Goal: Information Seeking & Learning: Learn about a topic

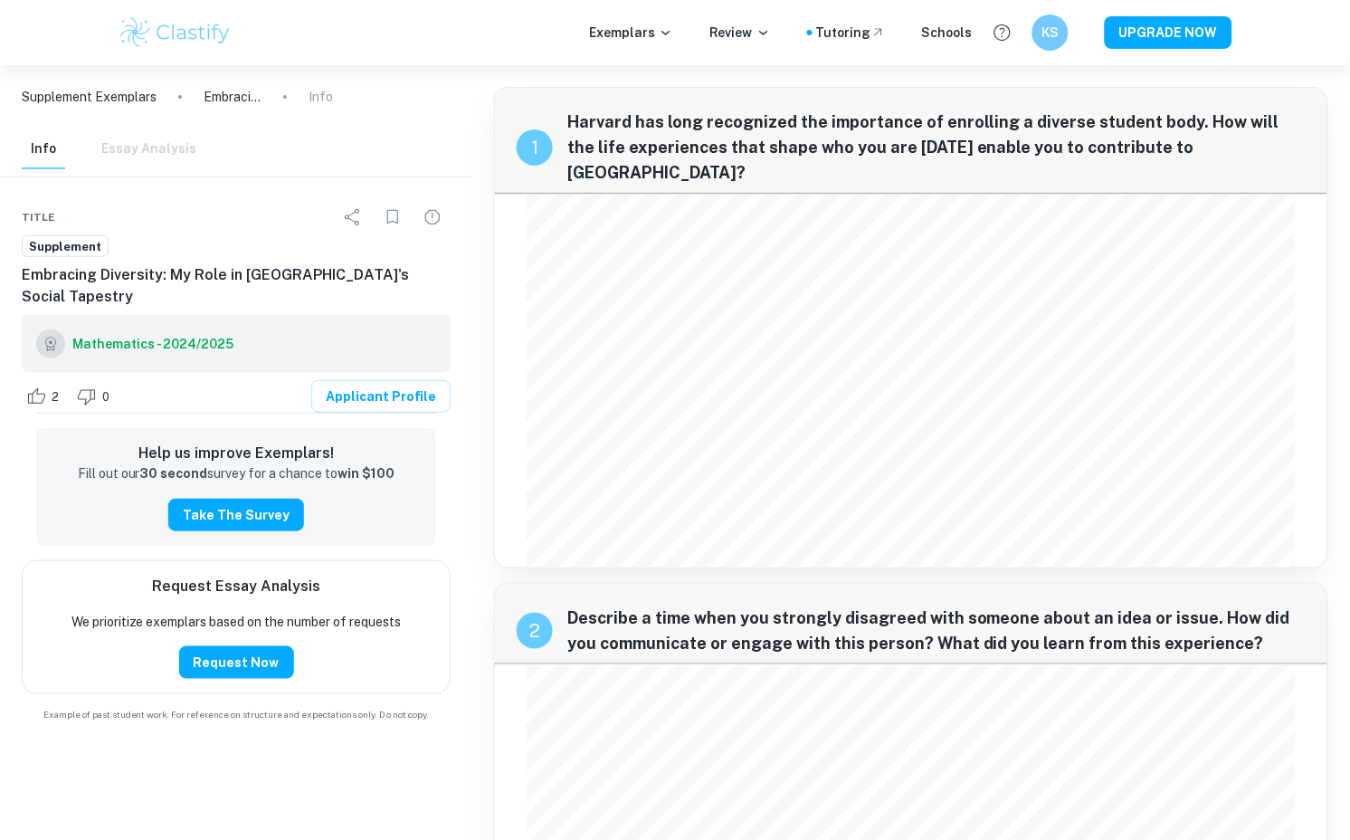
click at [358, 408] on div "2 0 Applicant Profile" at bounding box center [236, 396] width 429 height 33
click at [358, 394] on link "Applicant Profile" at bounding box center [380, 396] width 139 height 33
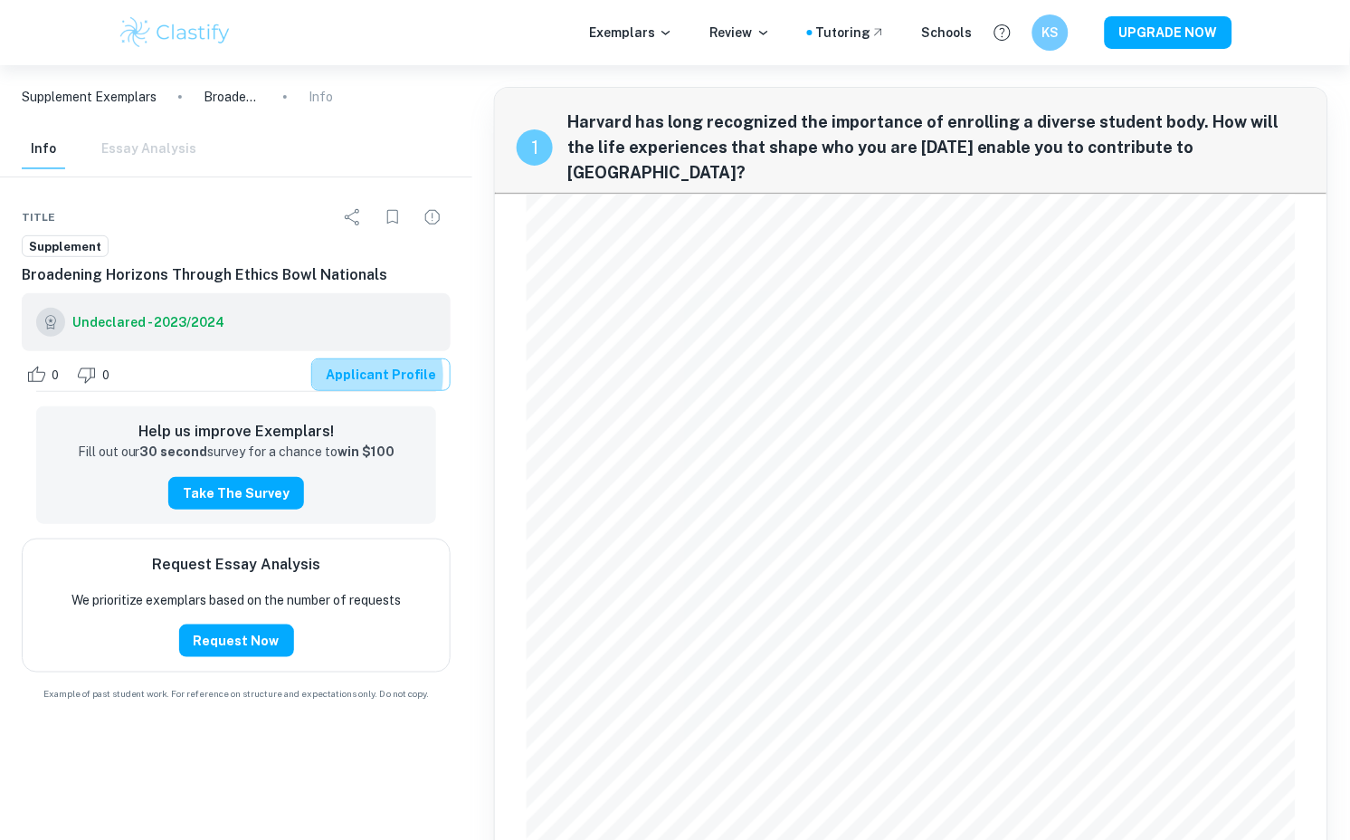
click at [368, 391] on link "Applicant Profile" at bounding box center [380, 374] width 139 height 33
click at [357, 391] on link "Applicant Profile" at bounding box center [380, 374] width 139 height 33
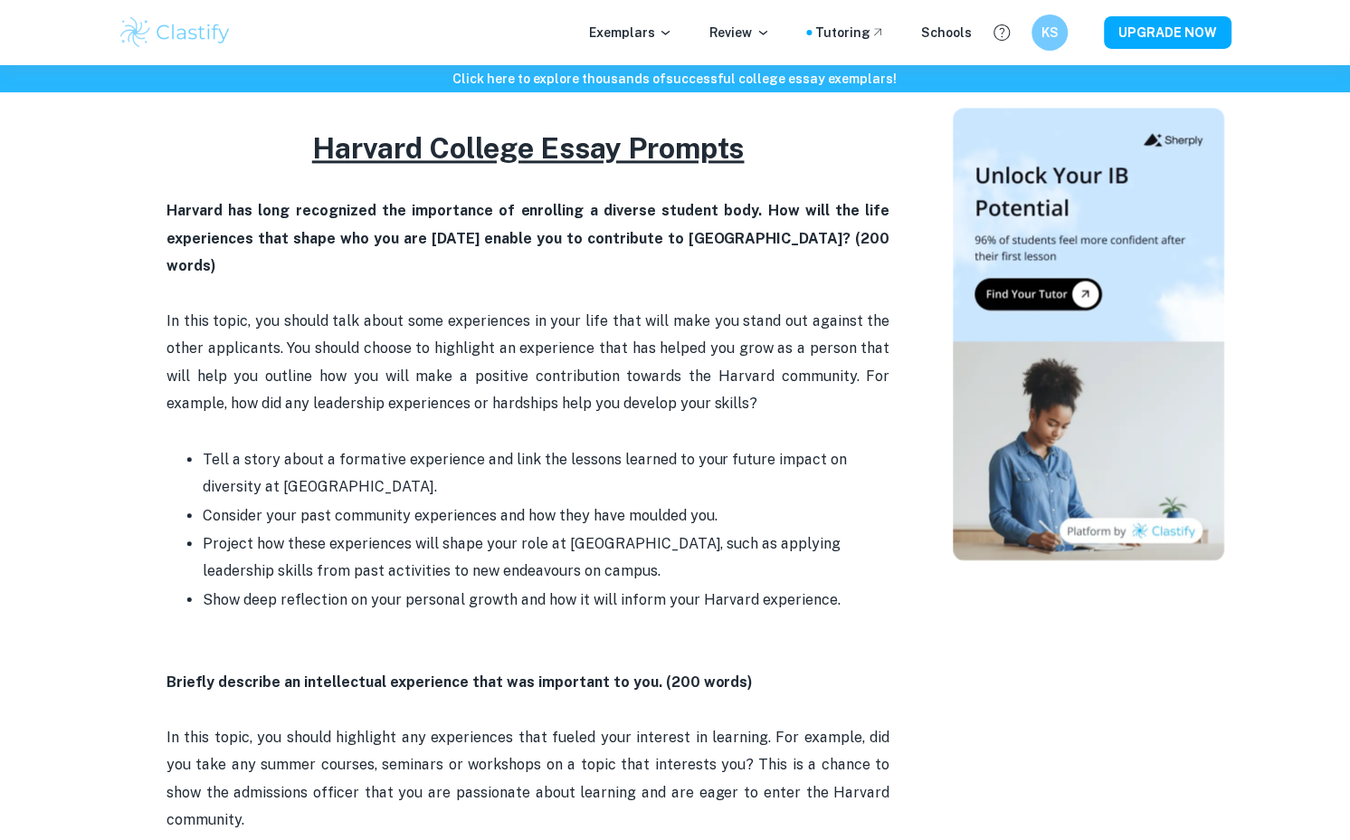
scroll to position [469, 0]
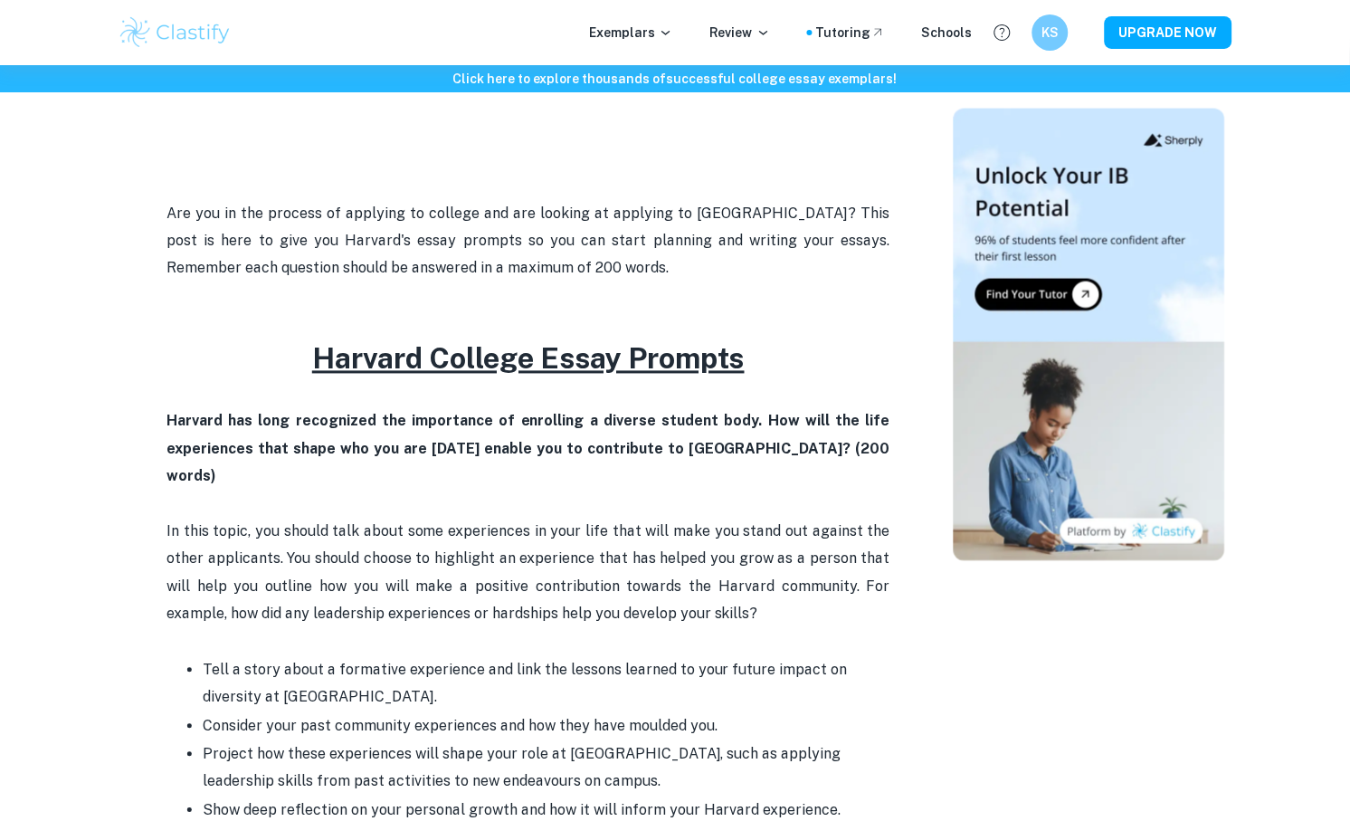
click at [405, 352] on u "Harvard College Essay Prompts" at bounding box center [528, 358] width 432 height 33
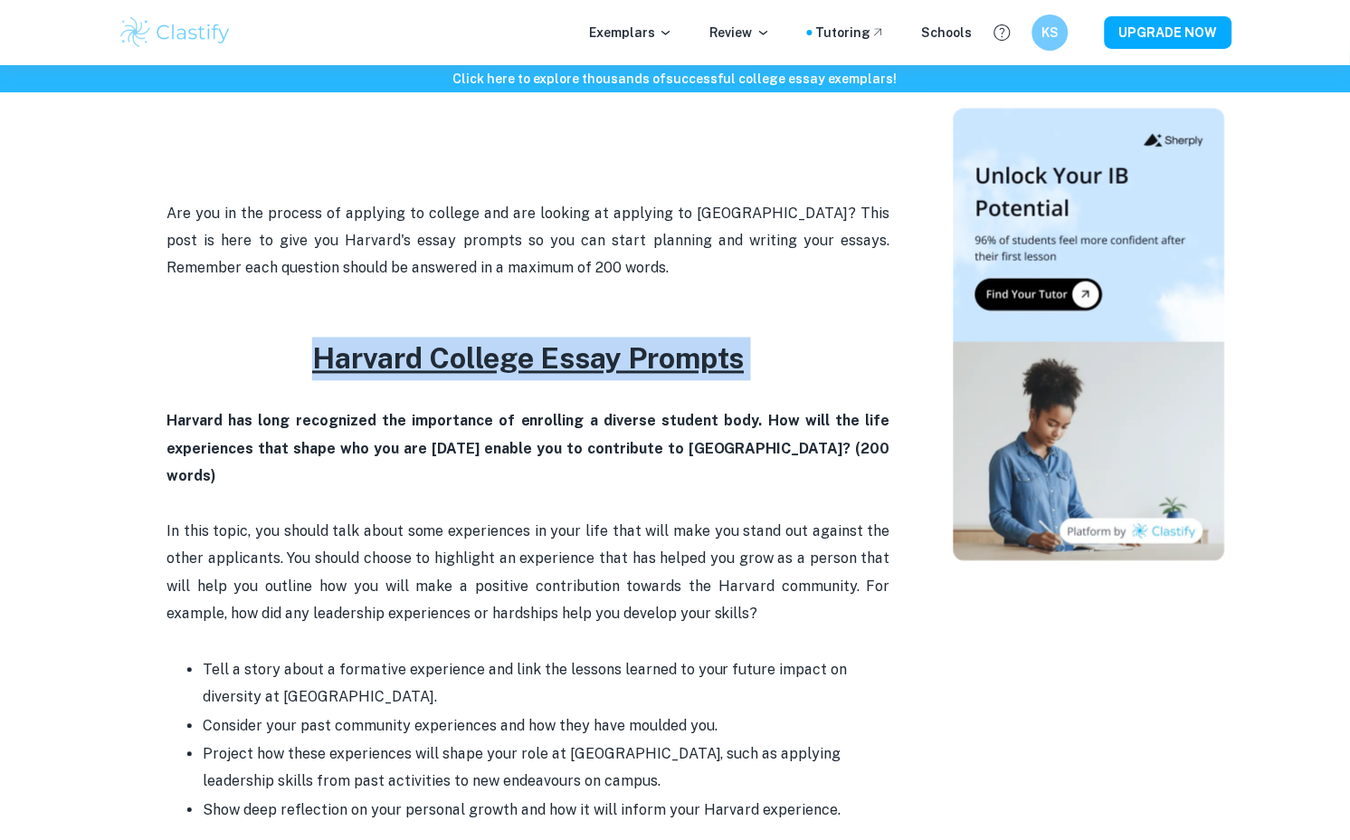
click at [405, 352] on u "Harvard College Essay Prompts" at bounding box center [528, 358] width 432 height 33
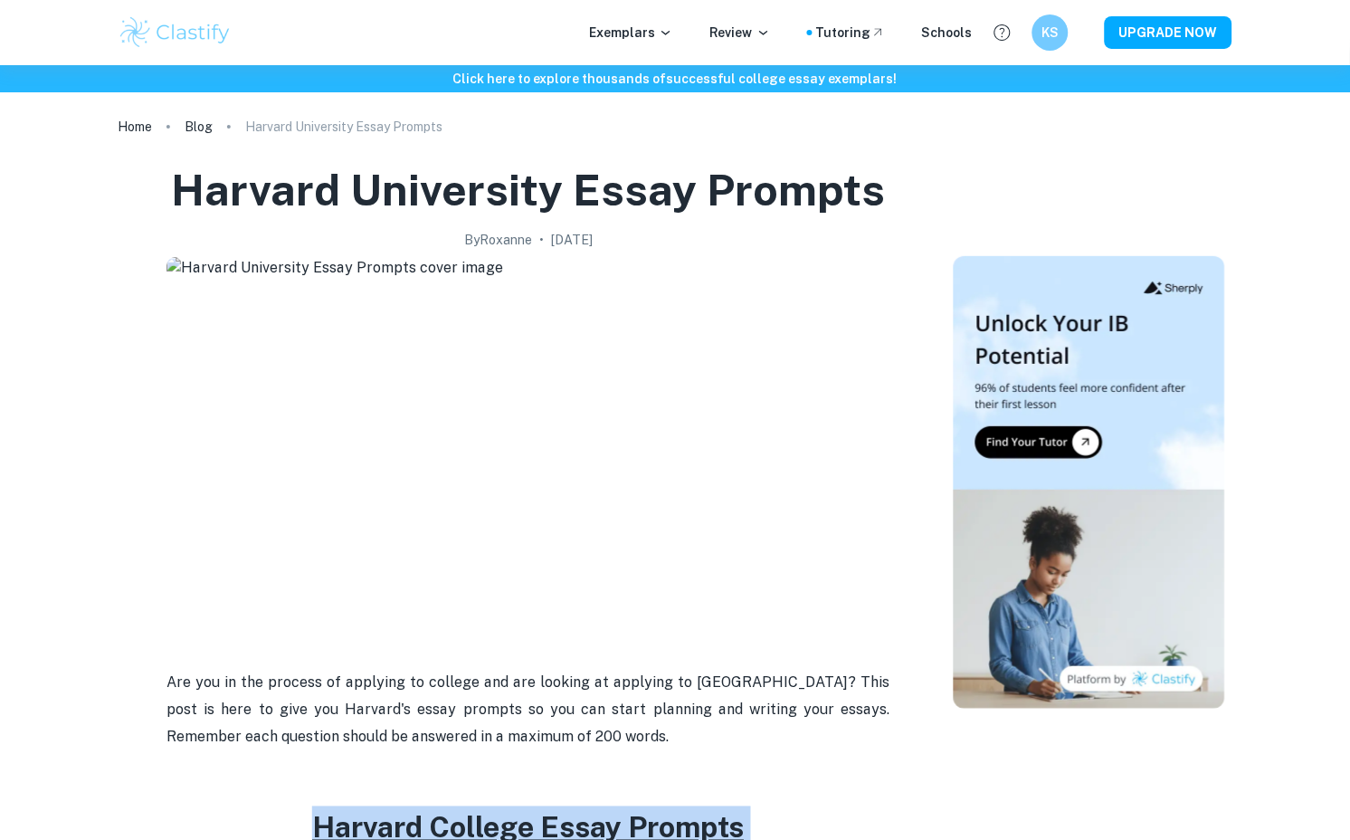
scroll to position [0, 0]
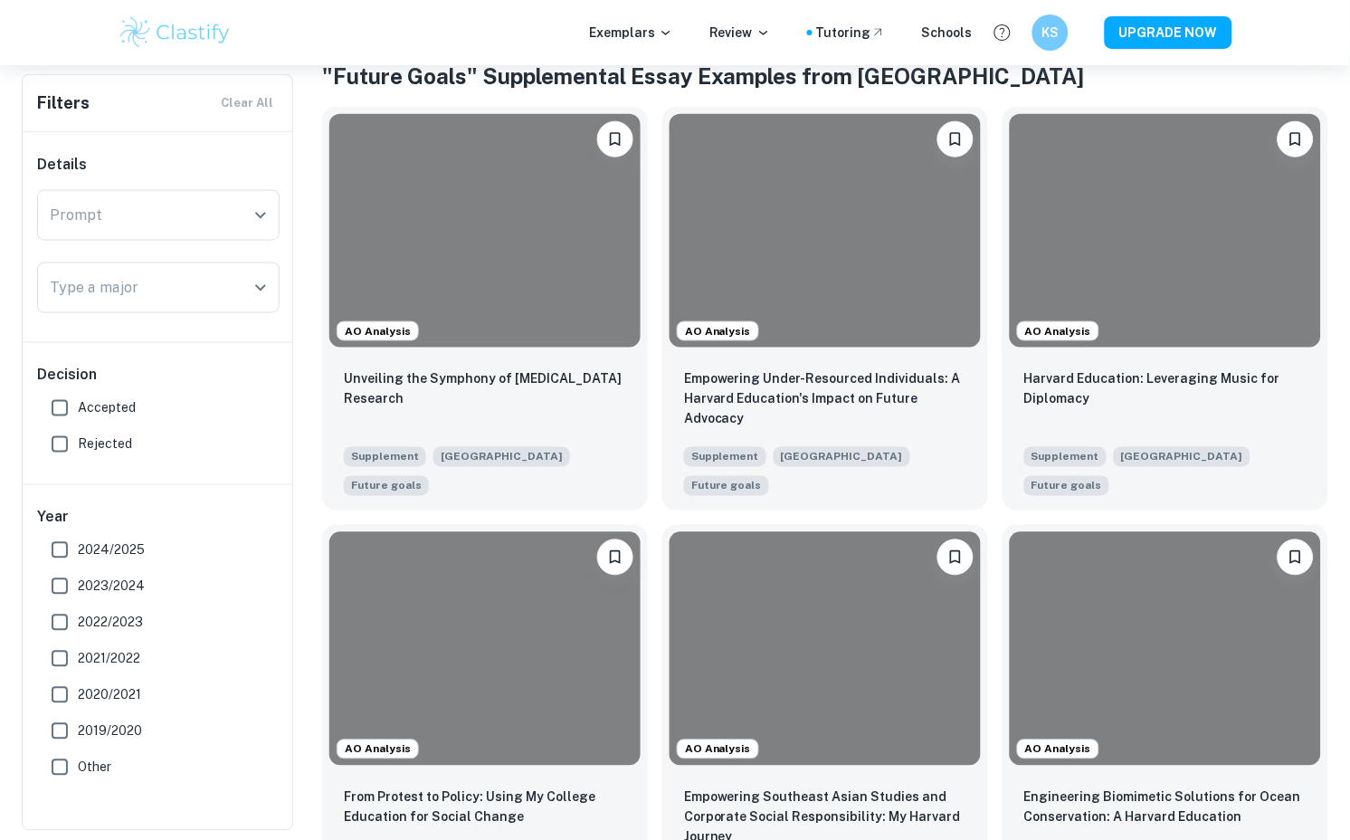
scroll to position [368, 0]
click at [55, 404] on input "Accepted" at bounding box center [60, 408] width 36 height 36
checkbox input "true"
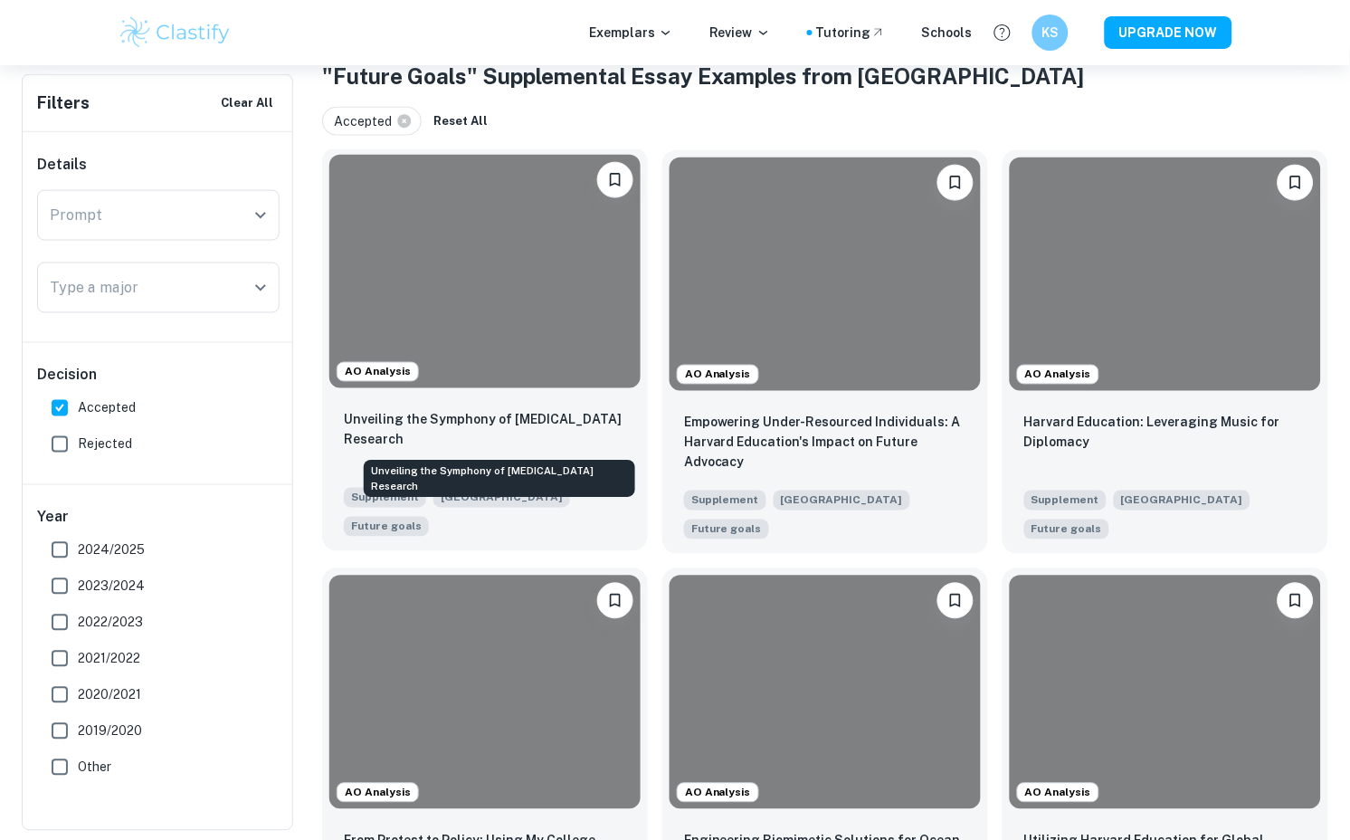
click at [533, 425] on p "Unveiling the Symphony of [MEDICAL_DATA] Research" at bounding box center [485, 430] width 282 height 40
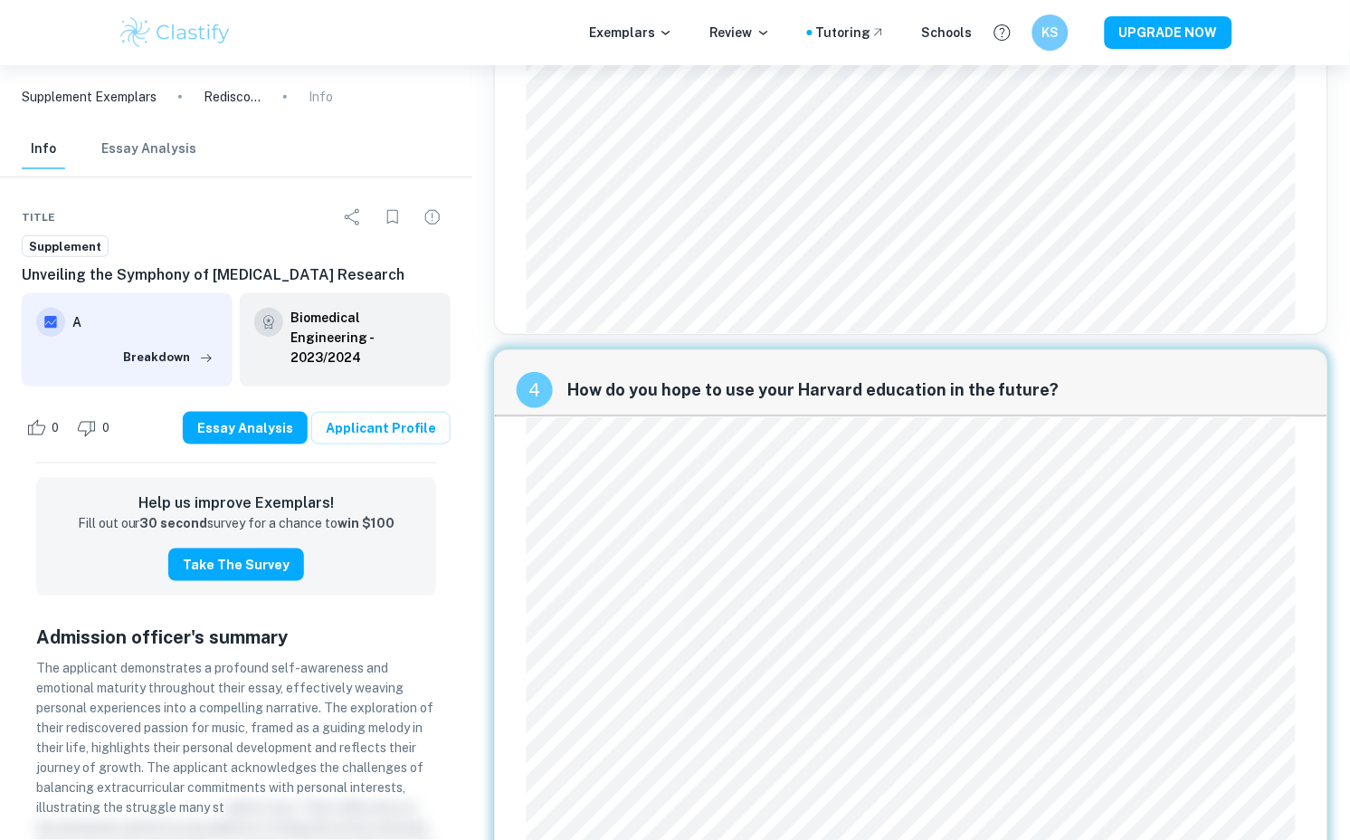
scroll to position [1585, 0]
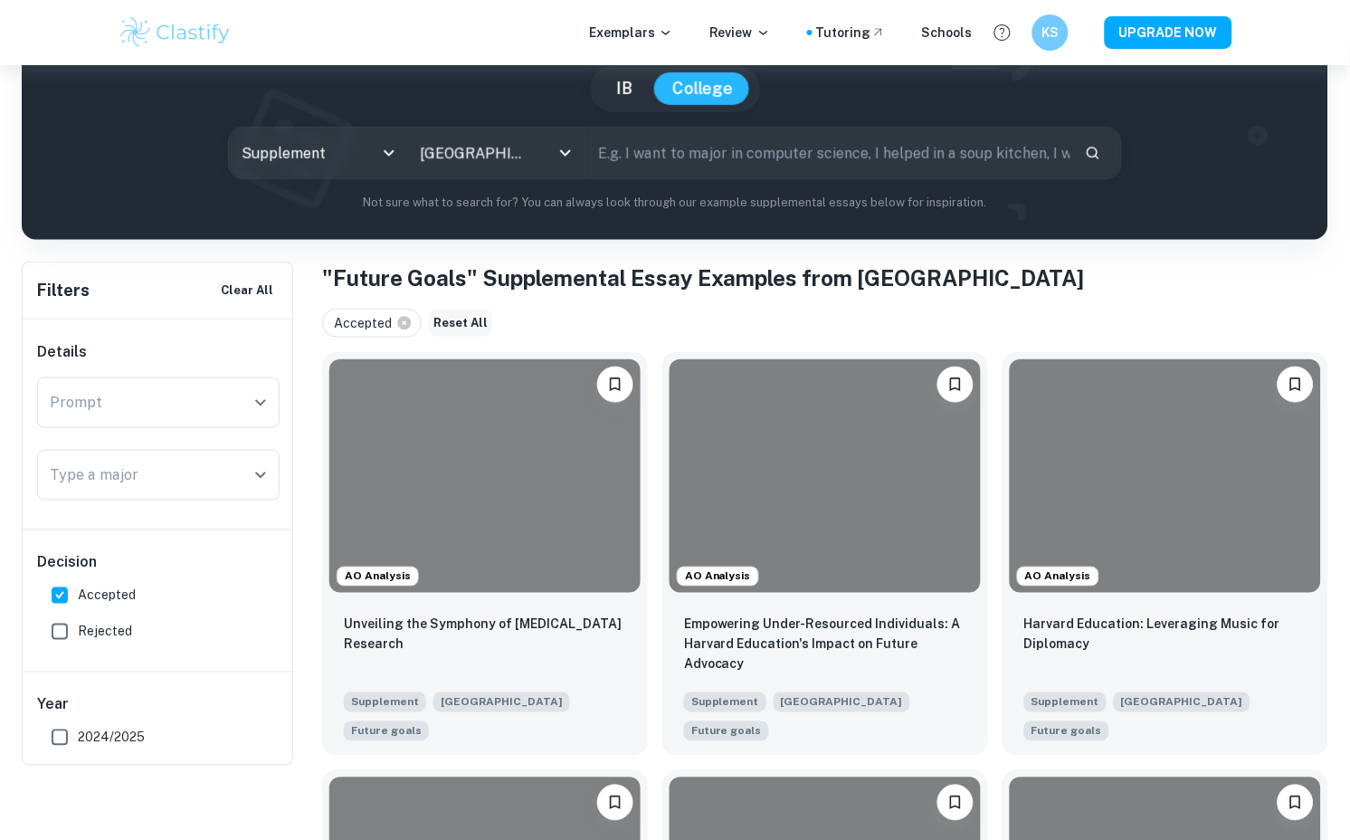
scroll to position [245, 0]
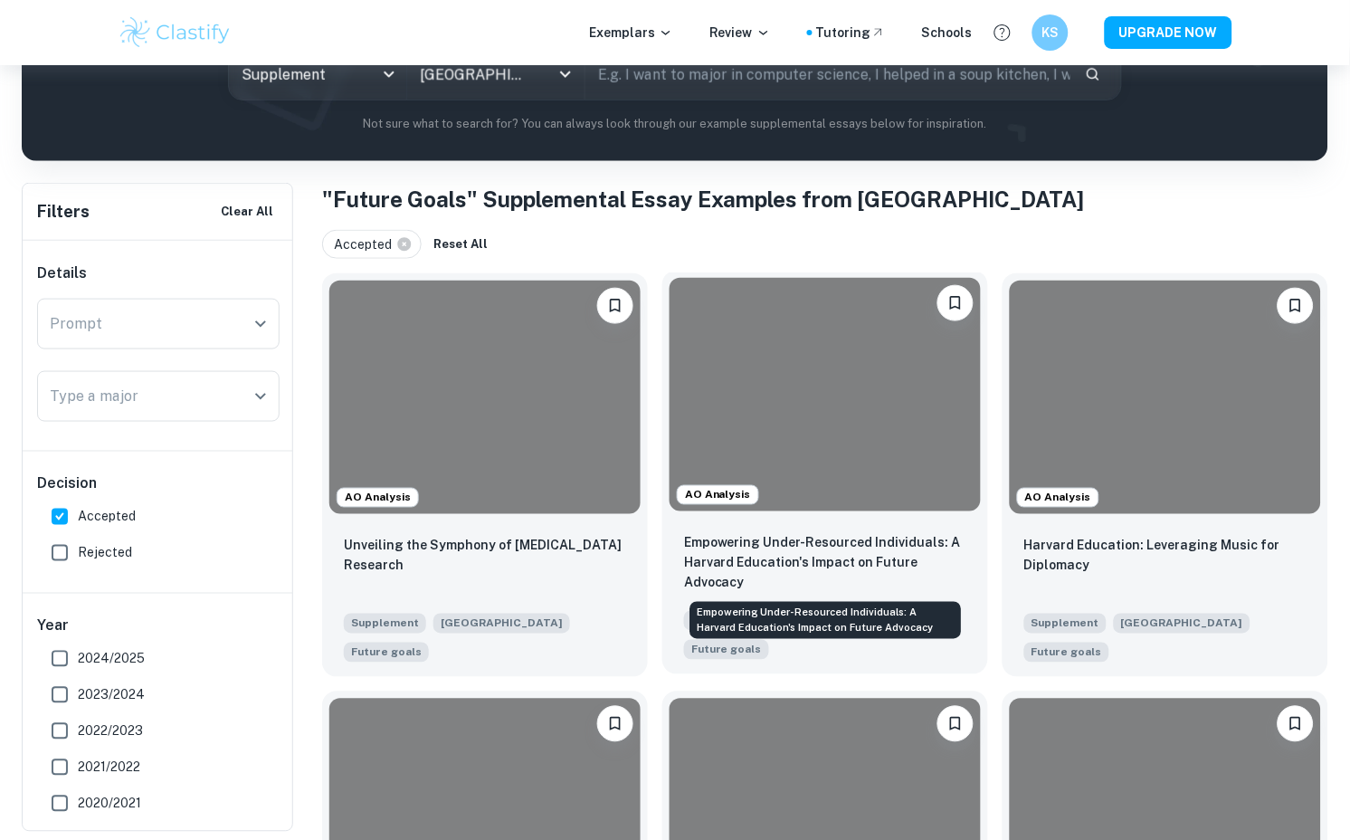
click at [801, 558] on p "Empowering Under-Resourced Individuals: A Harvard Education's Impact on Future …" at bounding box center [825, 563] width 282 height 60
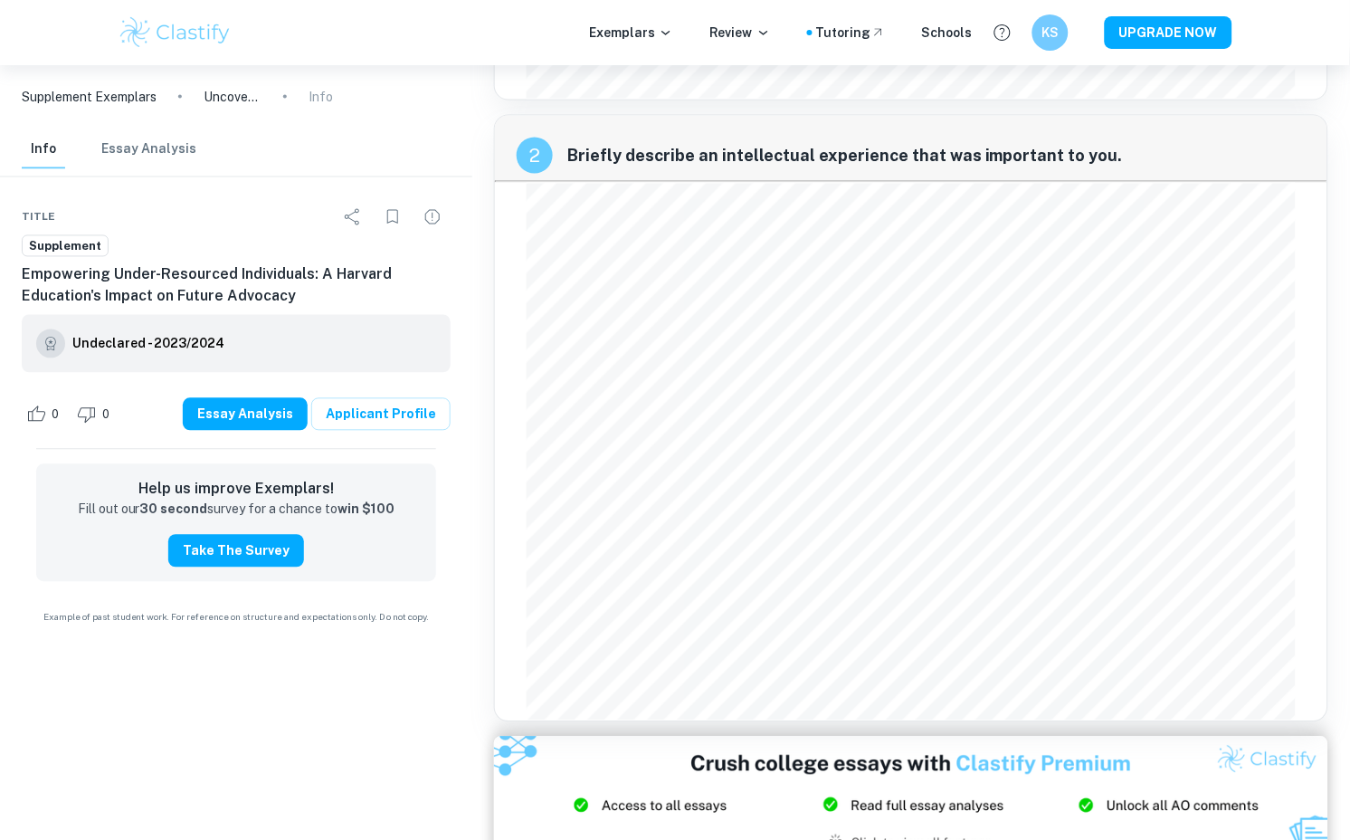
scroll to position [550, 0]
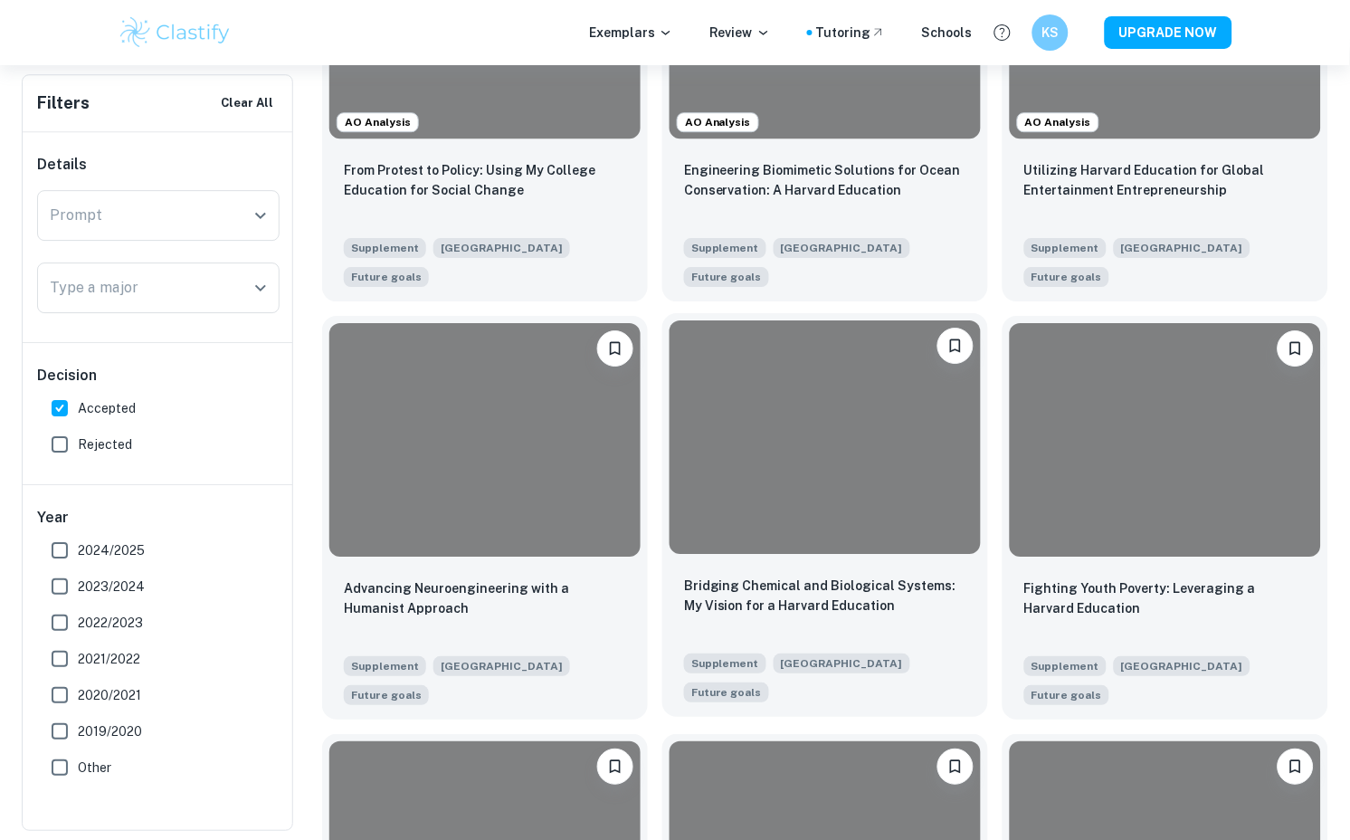
scroll to position [1028, 0]
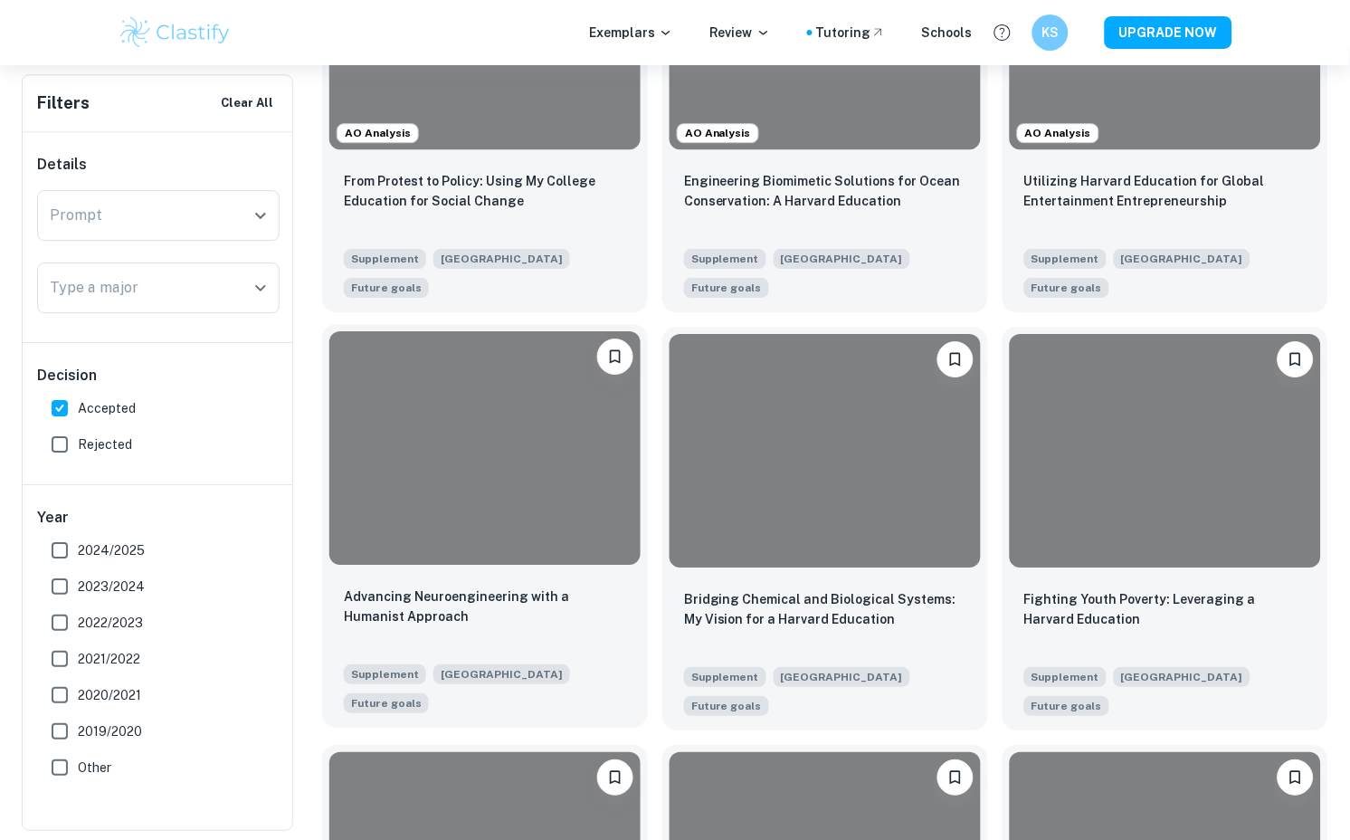
click at [546, 468] on div at bounding box center [484, 447] width 311 height 233
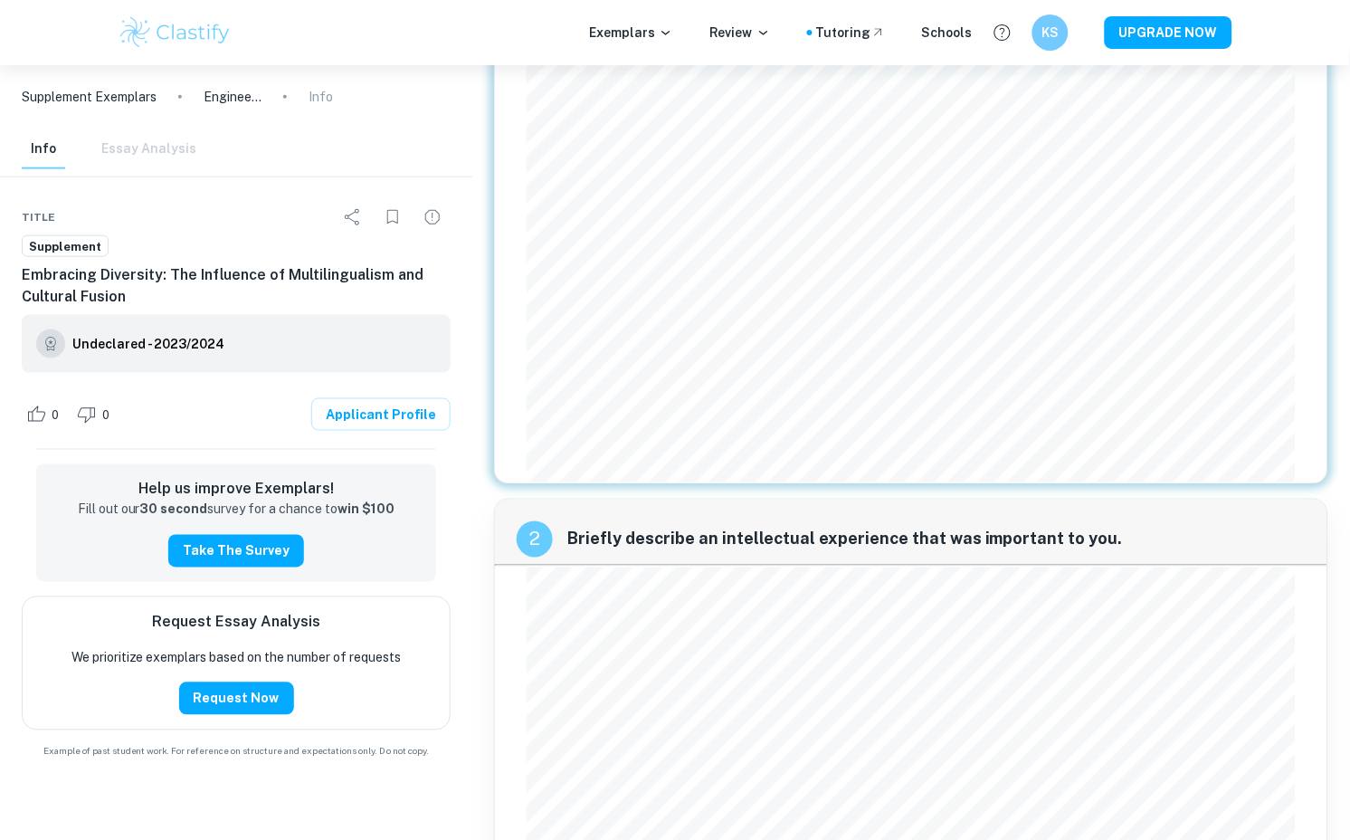
scroll to position [281, 0]
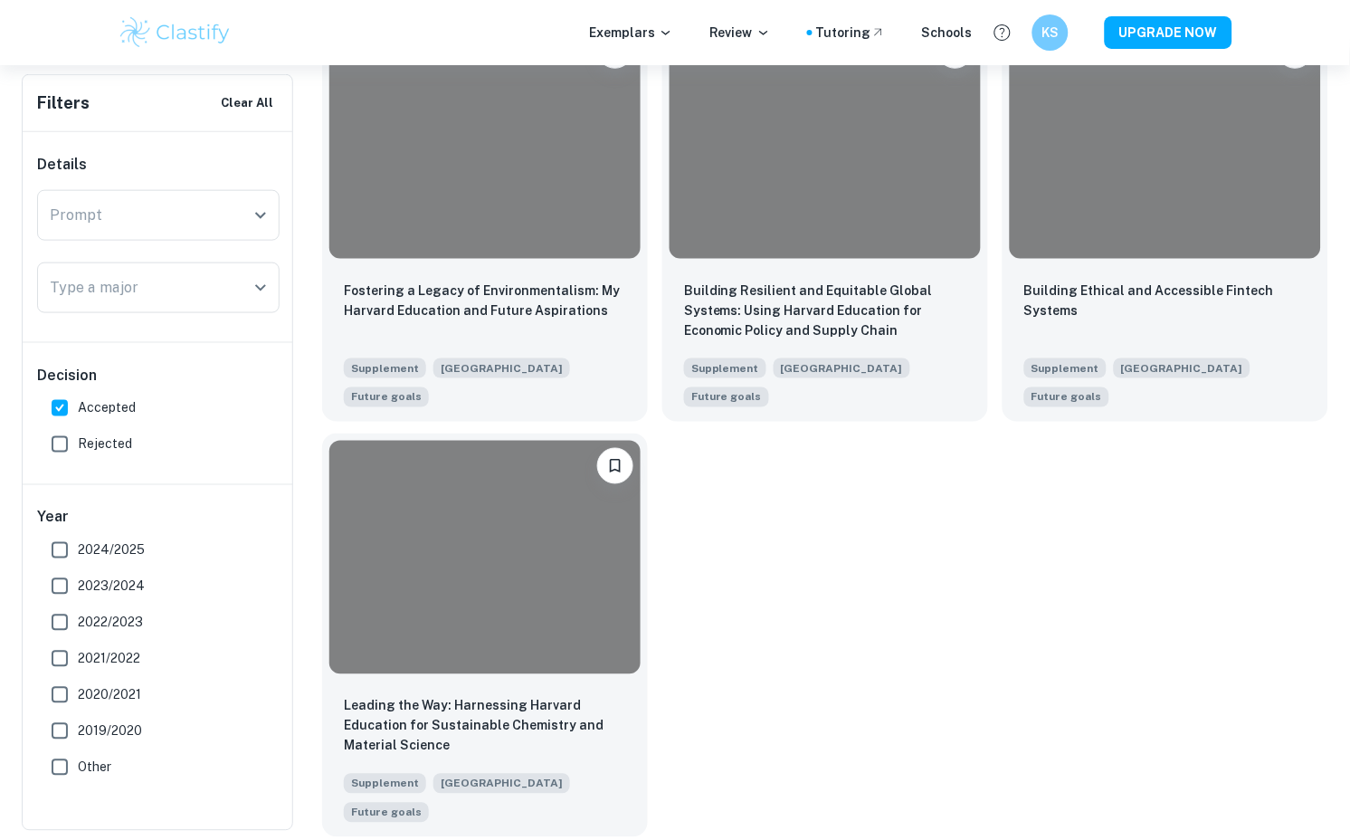
scroll to position [1762, 0]
click at [619, 595] on div at bounding box center [484, 557] width 311 height 233
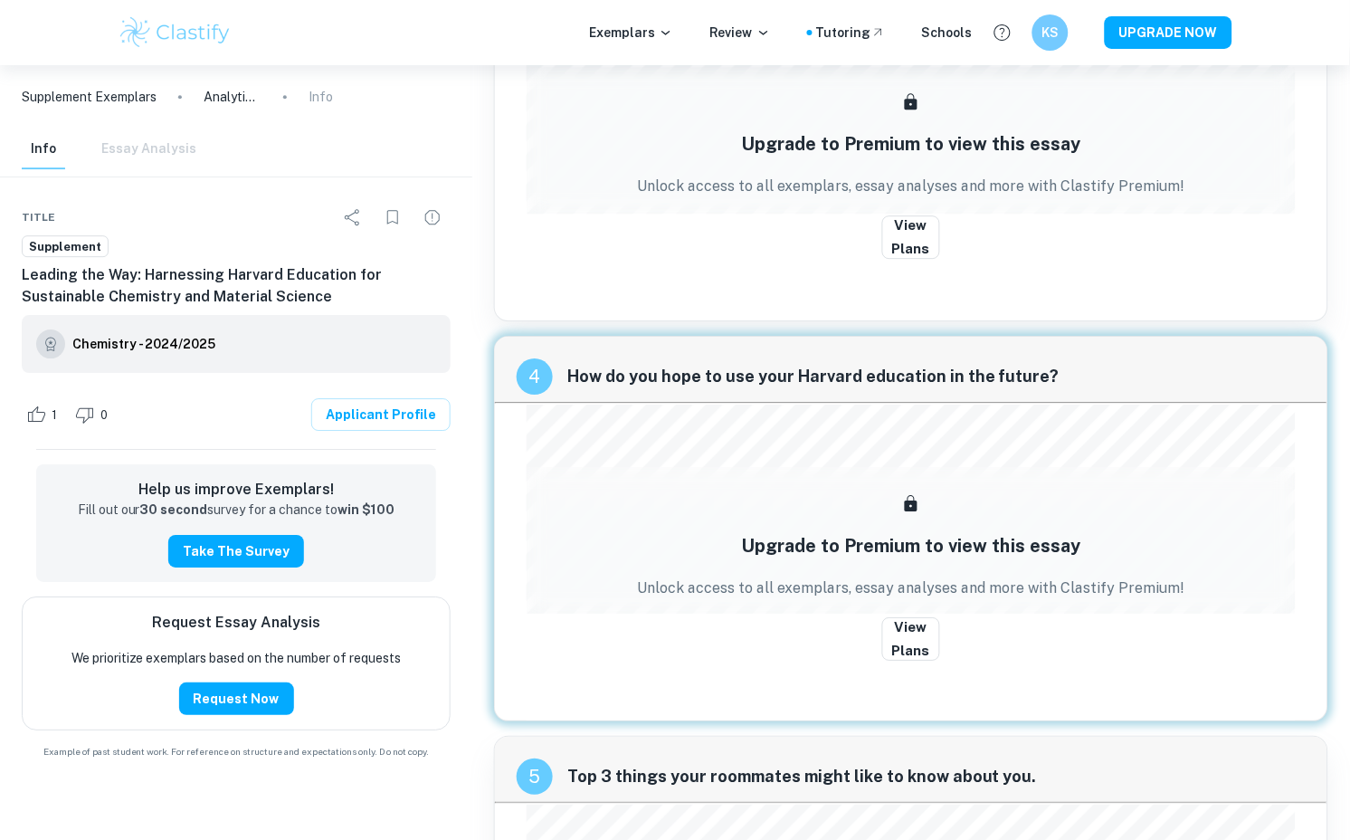
scroll to position [1104, 0]
